Goal: Task Accomplishment & Management: Manage account settings

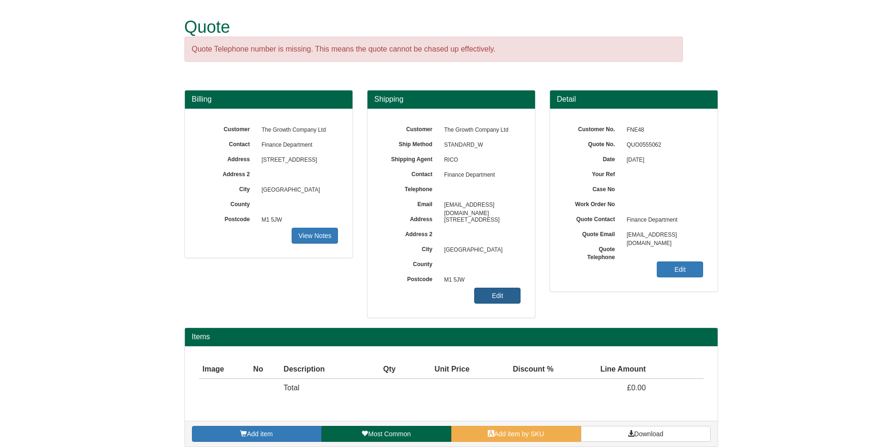
click at [508, 294] on link "Edit" at bounding box center [497, 295] width 46 height 16
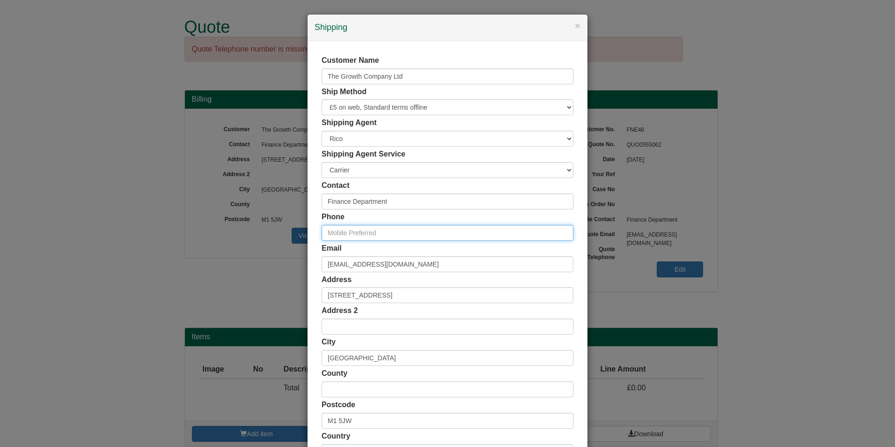
click at [377, 231] on input "text" at bounding box center [448, 233] width 252 height 16
paste input "07776 998 901"
type input "07776 998 901"
drag, startPoint x: 427, startPoint y: 205, endPoint x: 298, endPoint y: 200, distance: 129.3
click at [298, 200] on div "× Shipping Customer Name The Growth Company Ltd Ship Method Free of Charge £5 F…" at bounding box center [447, 223] width 895 height 447
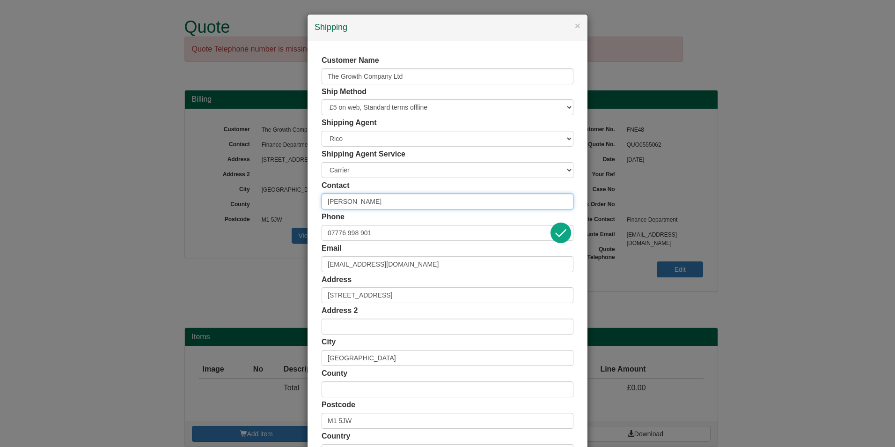
type input "[PERSON_NAME]"
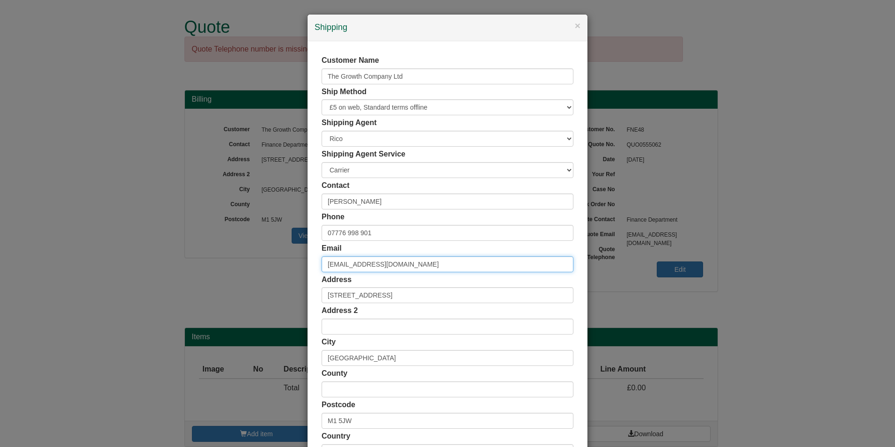
click at [345, 260] on input "finance@growthco.uk" at bounding box center [448, 264] width 252 height 16
click at [347, 263] on input "finance@growthco.uk" at bounding box center [448, 264] width 252 height 16
click at [343, 264] on input "finance@growthco.uk" at bounding box center [448, 264] width 252 height 16
click at [344, 264] on input "finance@growthco.uk" at bounding box center [448, 264] width 252 height 16
drag, startPoint x: 408, startPoint y: 260, endPoint x: 309, endPoint y: 261, distance: 98.8
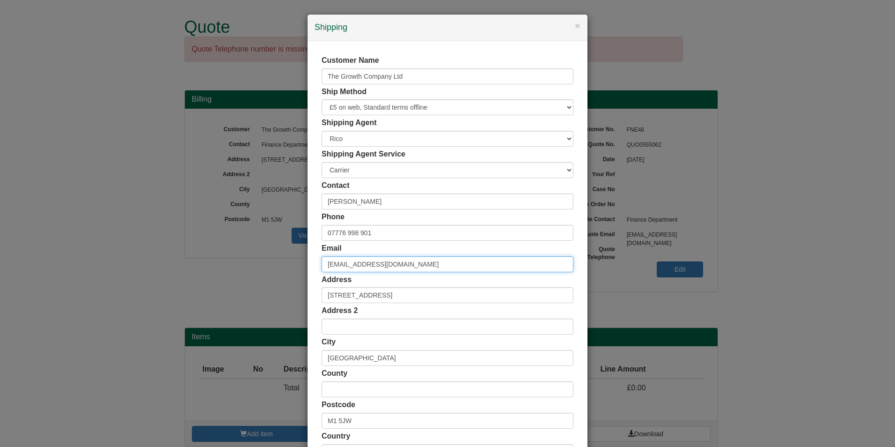
click at [309, 261] on div "Customer Name The Growth Company Ltd Ship Method Free of Charge £5 Flat Rate £7…" at bounding box center [448, 257] width 280 height 433
paste input "rinureuben.georg"
type input "[DOMAIN_NAME][EMAIL_ADDRESS][PERSON_NAME][DOMAIN_NAME]"
click at [414, 245] on div "Email rinureuben.george@growthco.uk" at bounding box center [448, 257] width 252 height 29
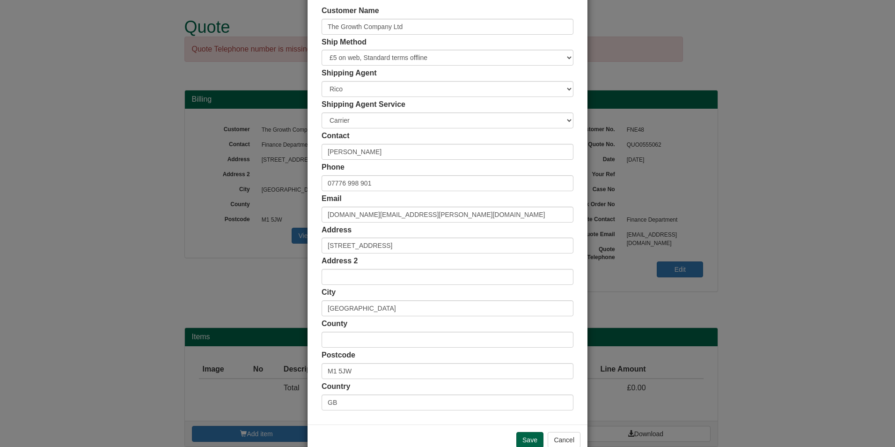
scroll to position [72, 0]
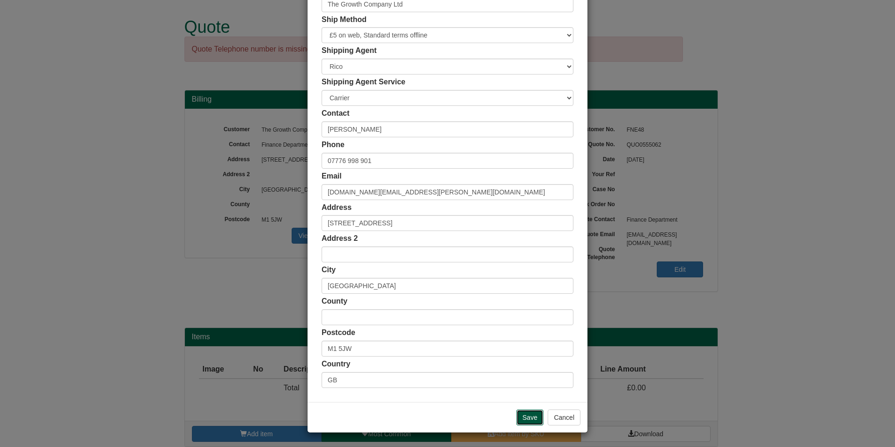
click at [533, 422] on input "Save" at bounding box center [529, 417] width 27 height 16
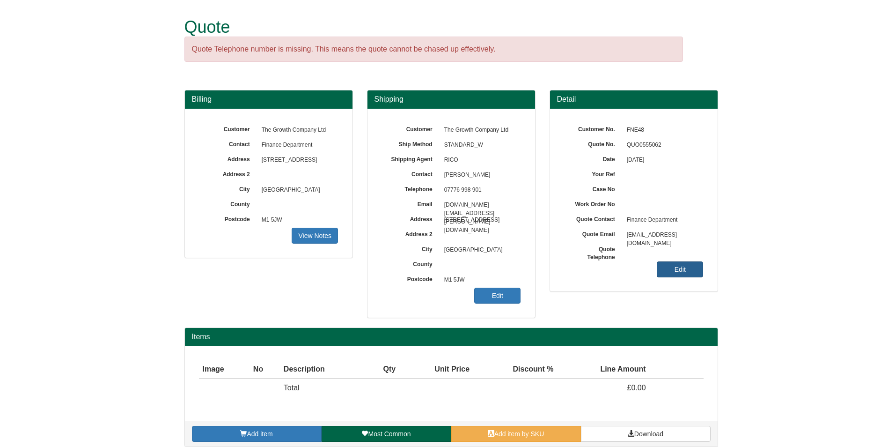
click at [691, 272] on link "Edit" at bounding box center [680, 269] width 46 height 16
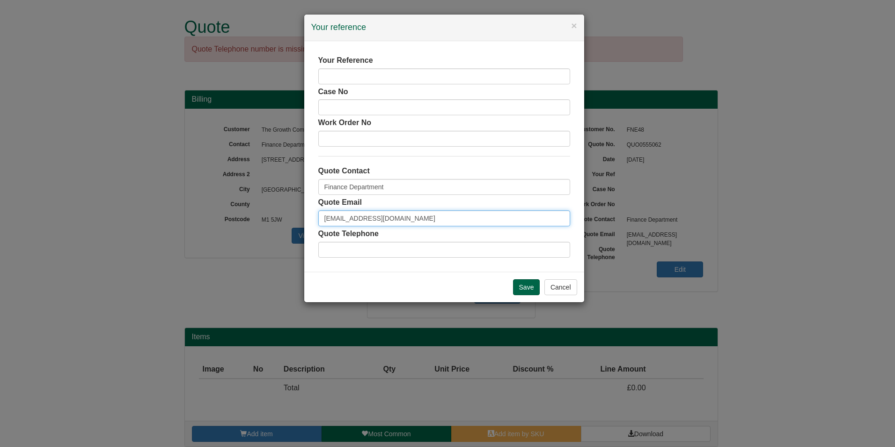
drag, startPoint x: 410, startPoint y: 214, endPoint x: 279, endPoint y: 213, distance: 131.6
click at [279, 213] on div "× Your reference Your Reference Case No Work Order No Quote Contact Finance Dep…" at bounding box center [447, 223] width 895 height 447
paste input "rinureuben.georg"
type input "[DOMAIN_NAME][EMAIL_ADDRESS][PERSON_NAME][DOMAIN_NAME]"
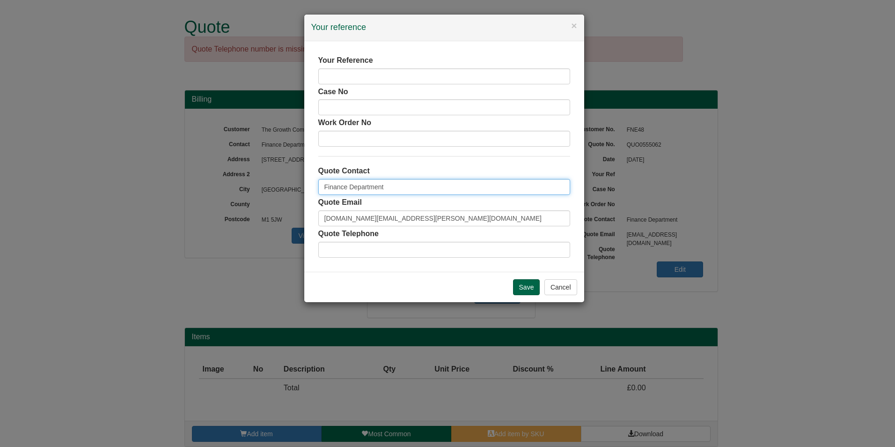
drag, startPoint x: 389, startPoint y: 188, endPoint x: 246, endPoint y: 169, distance: 144.5
click at [246, 169] on div "× Your reference Your Reference Case No Work Order No Quote Contact Finance Dep…" at bounding box center [447, 223] width 895 height 447
type input "[PERSON_NAME]"
click at [443, 244] on input "text" at bounding box center [444, 250] width 252 height 16
paste input "07776 998 901"
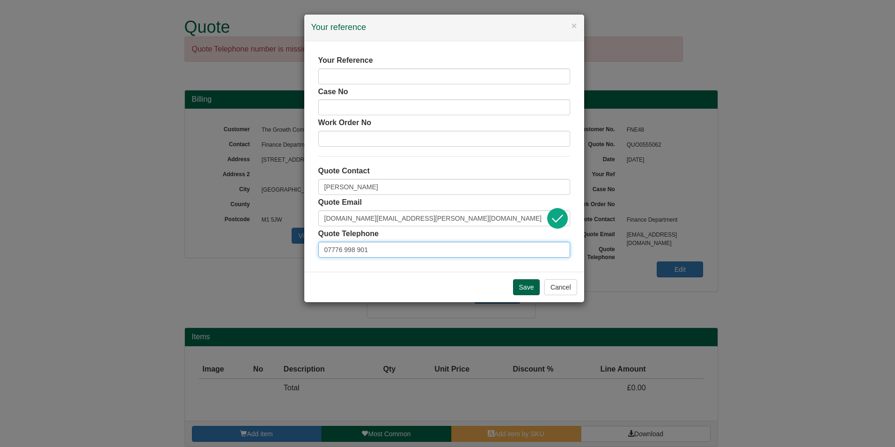
type input "07776 998 901"
click at [382, 75] on input "text" at bounding box center [444, 76] width 252 height 16
click at [335, 73] on input "Acccuratus" at bounding box center [444, 76] width 252 height 16
type input "Accuratus"
click at [525, 286] on input "Save" at bounding box center [526, 287] width 27 height 16
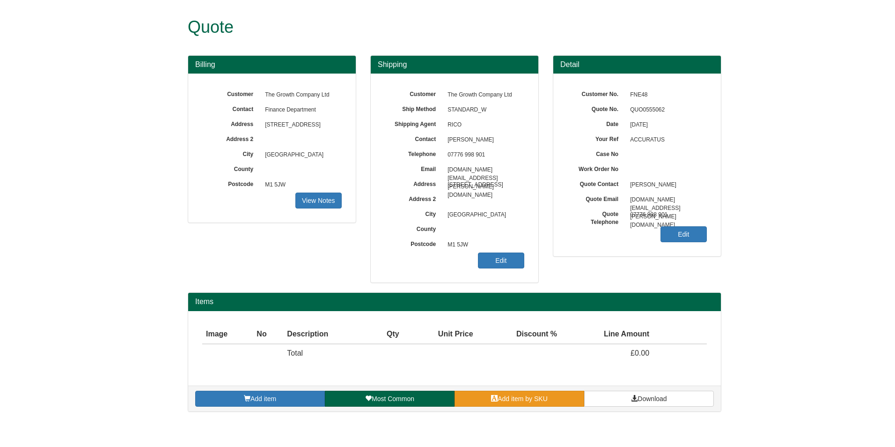
click at [523, 401] on span "Add item by SKU" at bounding box center [523, 398] width 50 height 7
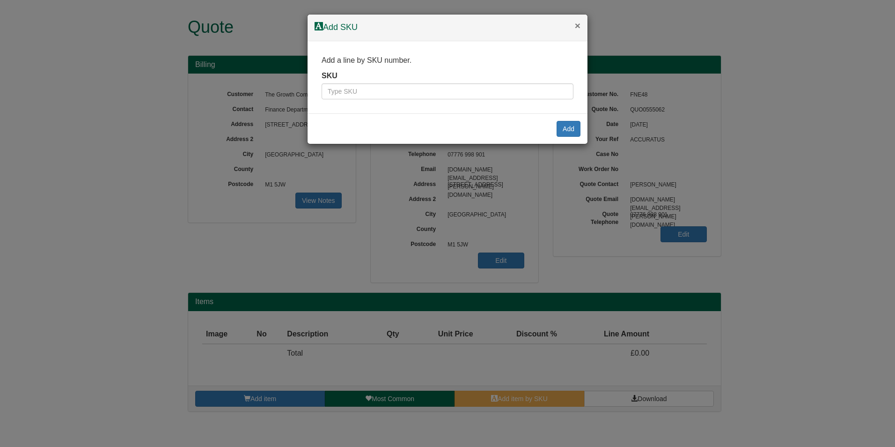
click at [578, 26] on button "×" at bounding box center [578, 26] width 6 height 10
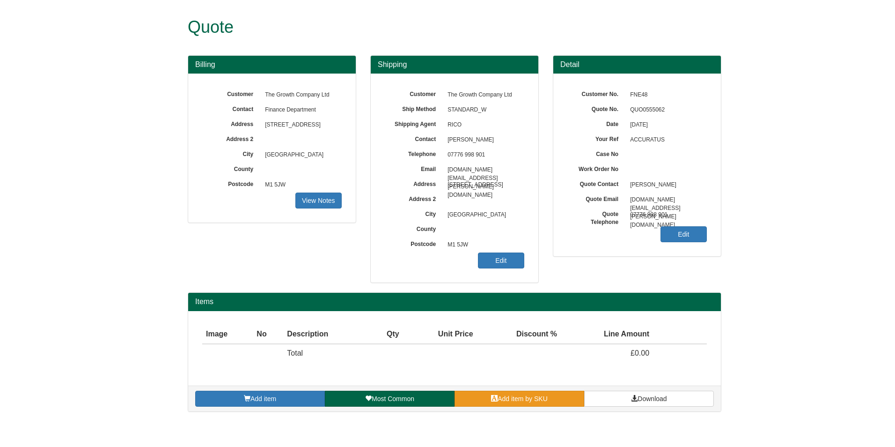
click at [498, 394] on link "Add item by SKU" at bounding box center [520, 398] width 130 height 16
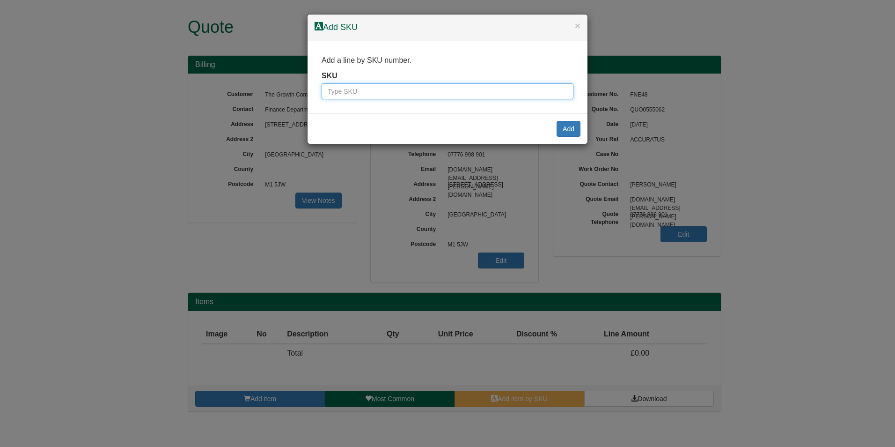
click at [462, 87] on input "text" at bounding box center [448, 91] width 252 height 16
type input "100072330"
click at [566, 132] on button "Add" at bounding box center [569, 129] width 24 height 16
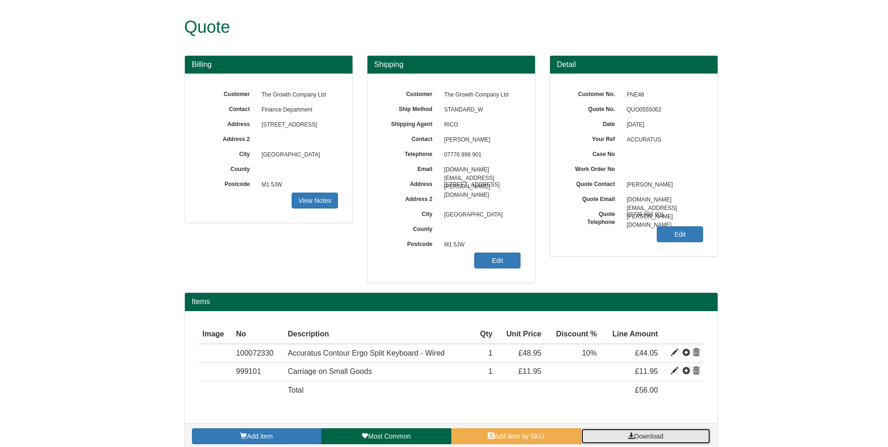
click at [641, 430] on link "Download" at bounding box center [646, 436] width 130 height 16
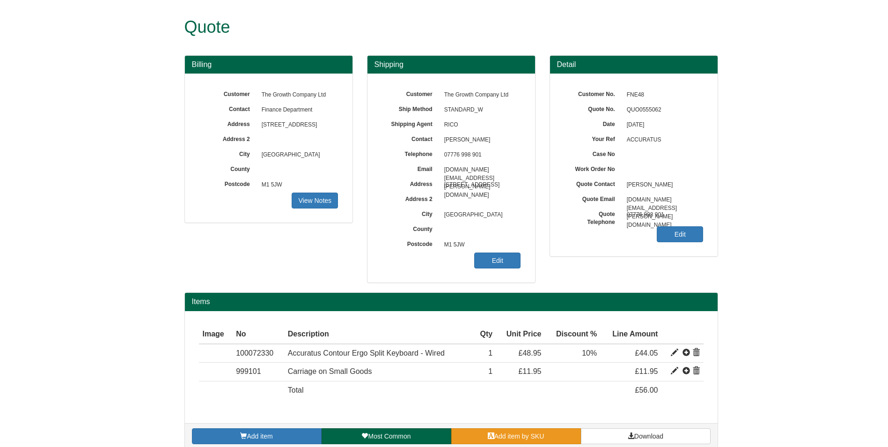
click at [513, 439] on span "Add item by SKU" at bounding box center [519, 435] width 50 height 7
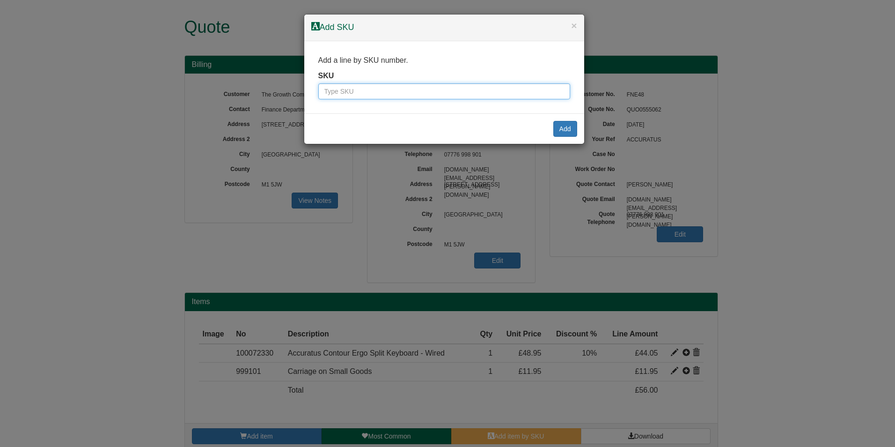
click at [457, 96] on input "text" at bounding box center [444, 91] width 252 height 16
type input "100072320"
click at [554, 129] on button "Add" at bounding box center [565, 129] width 24 height 16
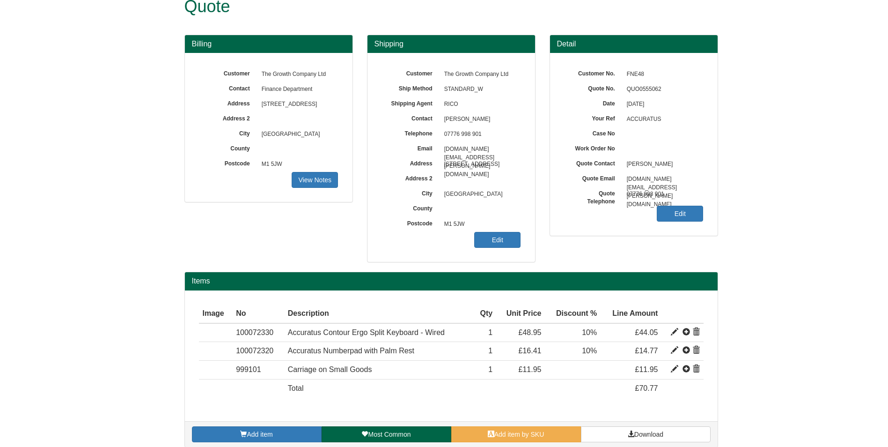
scroll to position [30, 0]
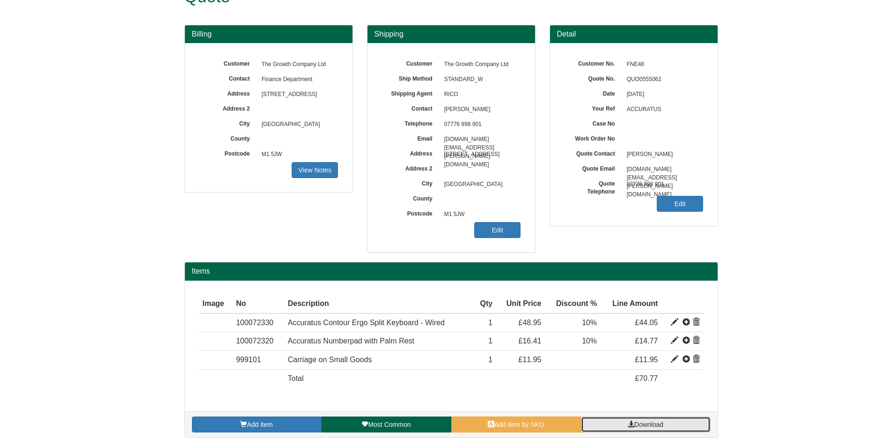
click at [630, 422] on span at bounding box center [631, 423] width 7 height 7
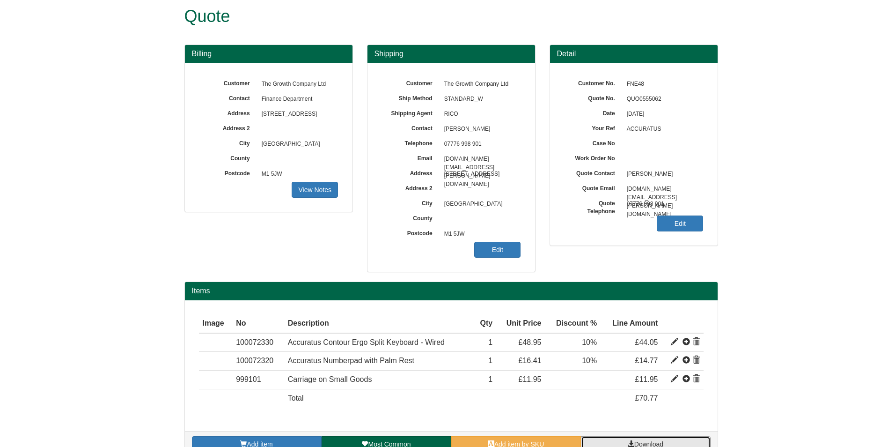
scroll to position [0, 0]
